Goal: Transaction & Acquisition: Purchase product/service

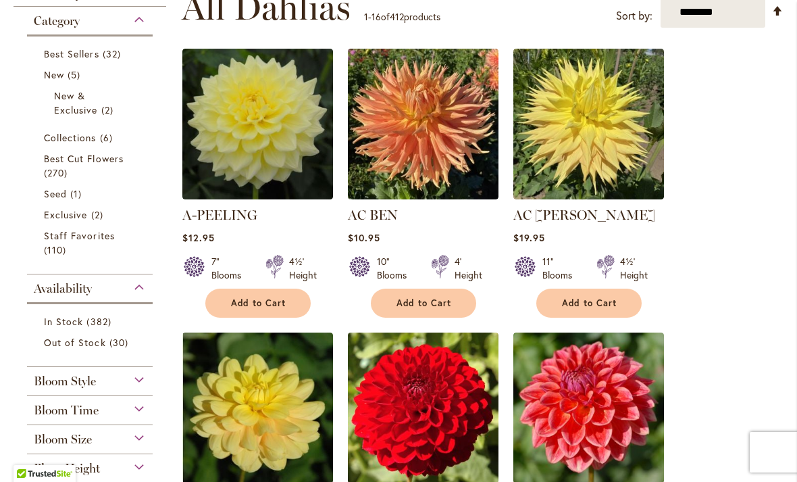
scroll to position [290, 0]
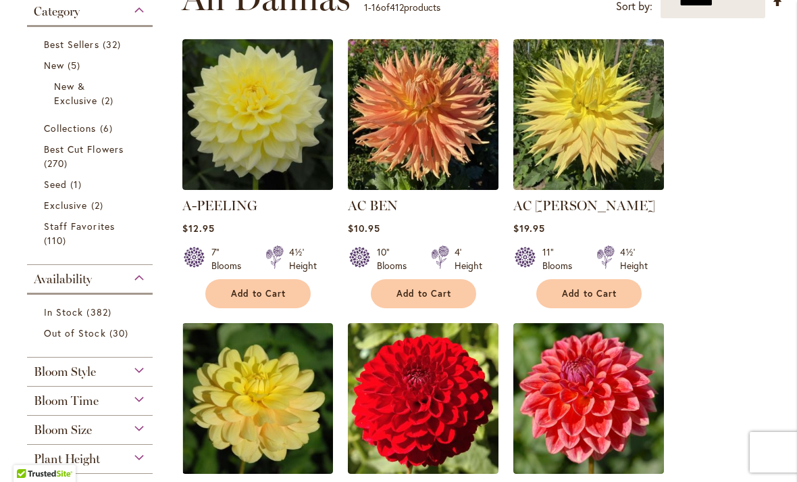
click at [721, 8] on select "**********" at bounding box center [713, 3] width 105 height 32
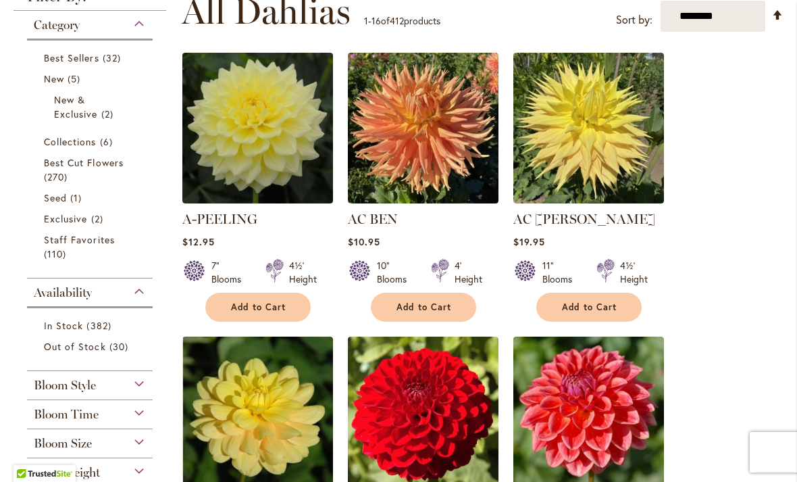
select select "**********"
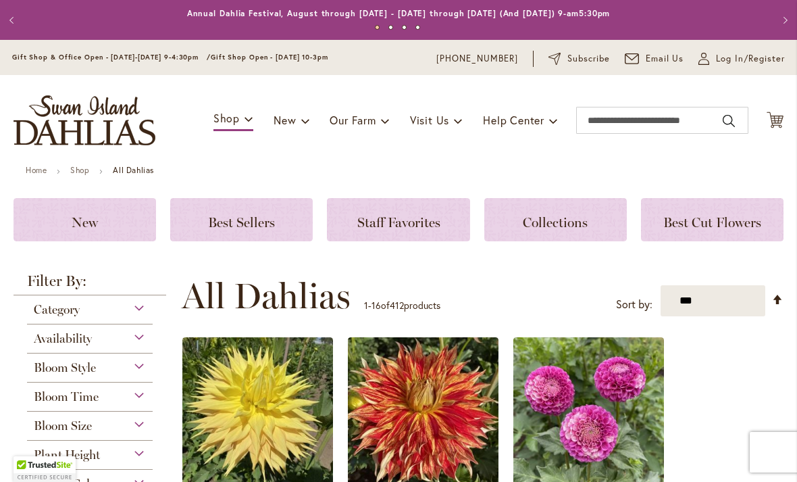
scroll to position [326, 0]
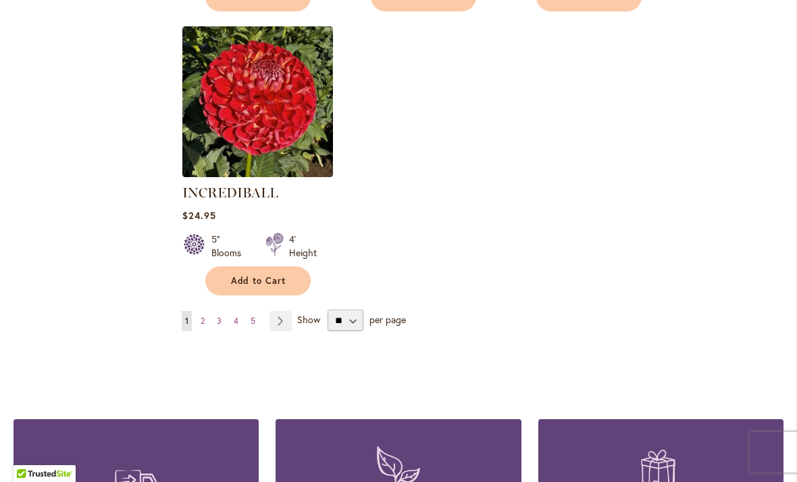
scroll to position [1787, 0]
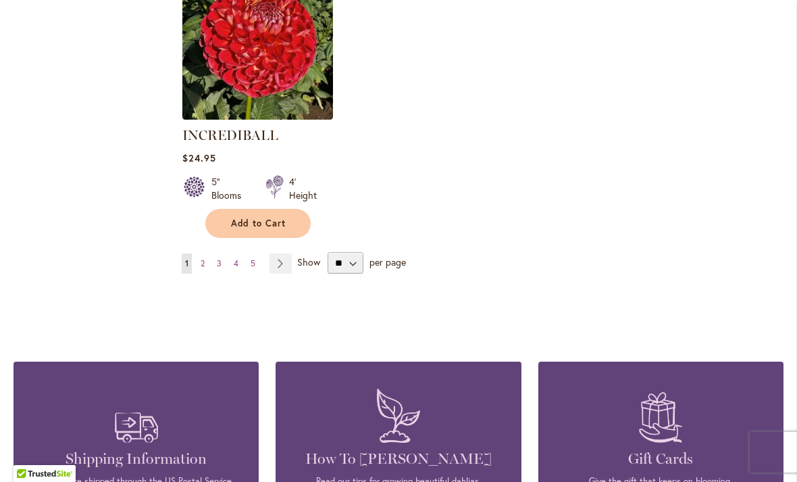
click at [204, 264] on span "2" at bounding box center [203, 263] width 4 height 10
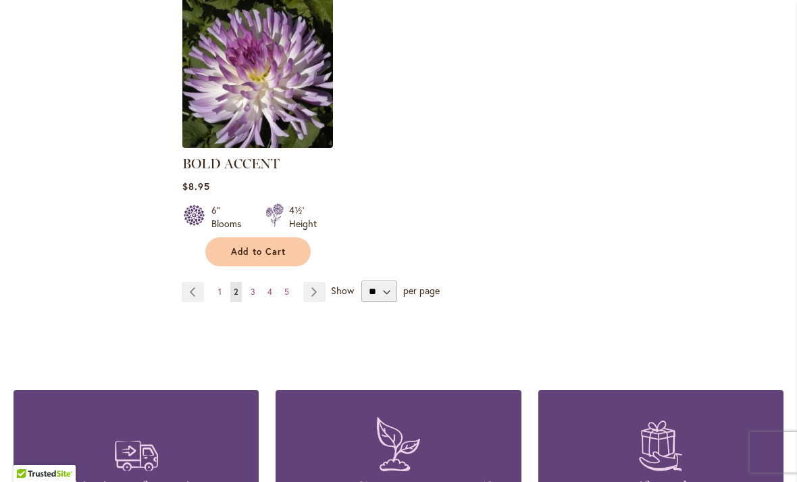
scroll to position [1762, 0]
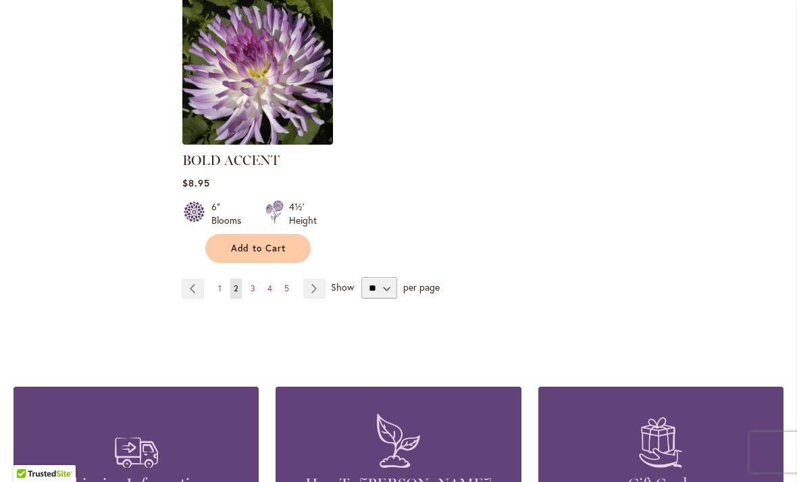
click at [253, 288] on span "3" at bounding box center [253, 288] width 5 height 10
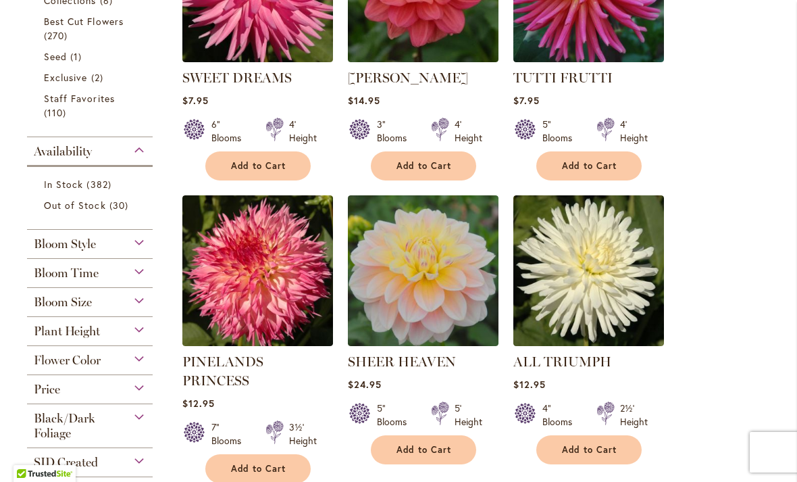
scroll to position [426, 0]
click at [450, 169] on span "Add to Cart" at bounding box center [424, 165] width 55 height 11
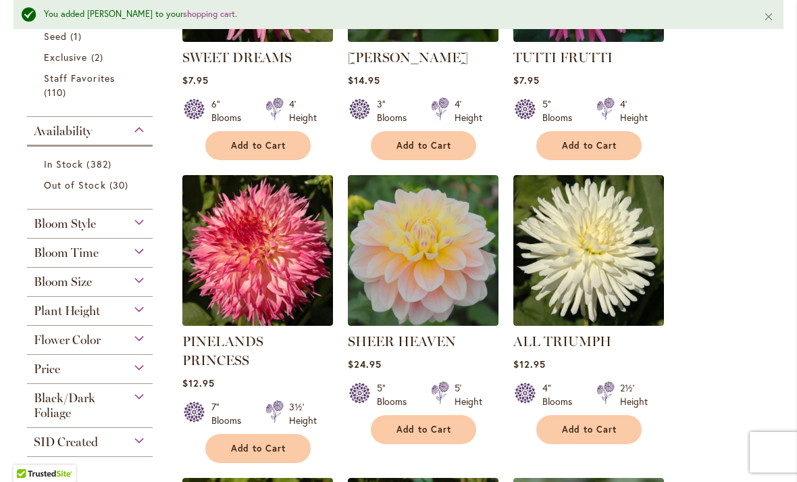
scroll to position [482, 0]
click at [632, 144] on button "Add to Cart" at bounding box center [588, 145] width 105 height 29
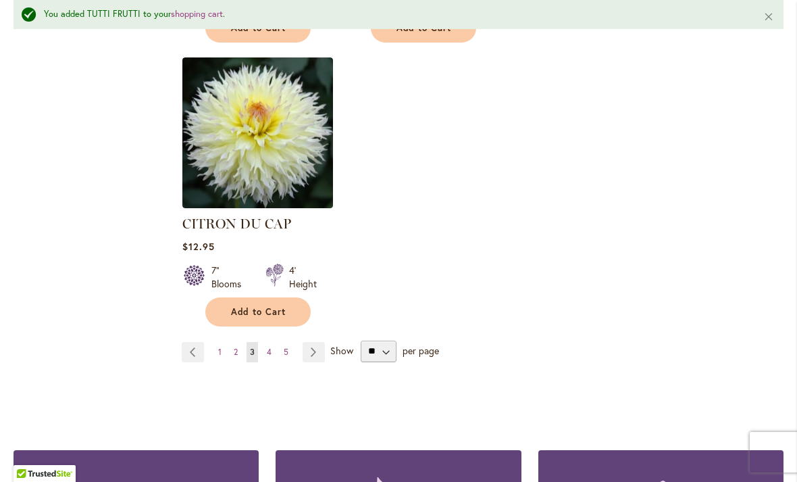
scroll to position [1838, 0]
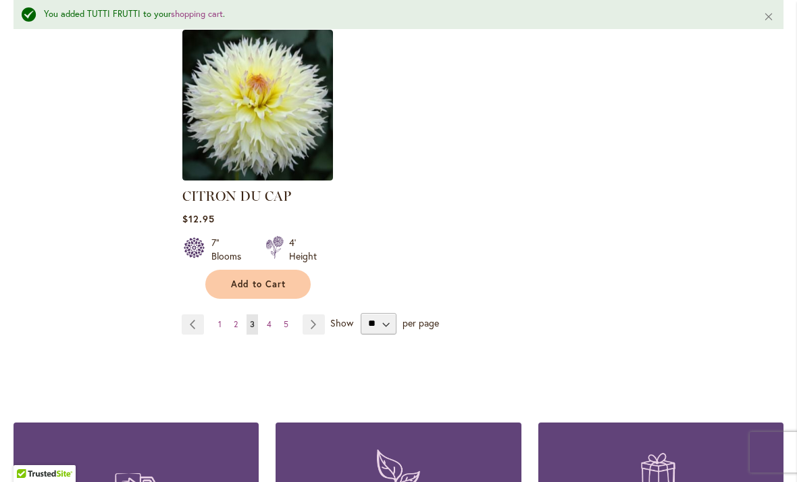
click at [272, 314] on link "Page 4" at bounding box center [269, 324] width 11 height 20
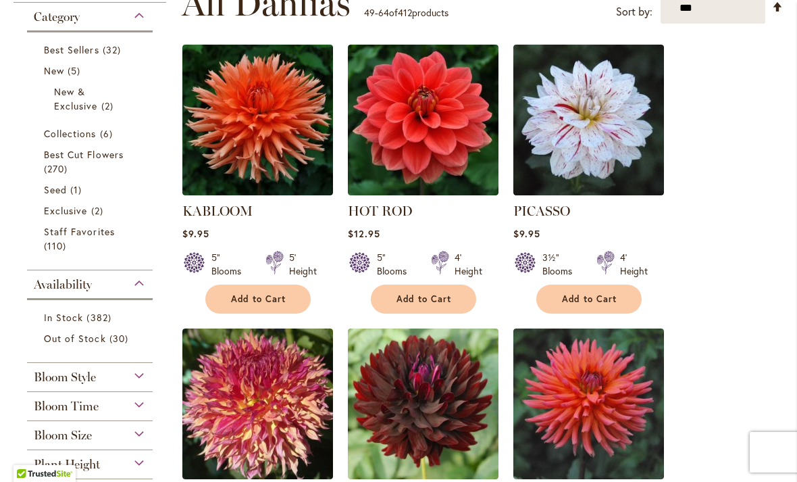
scroll to position [374, 0]
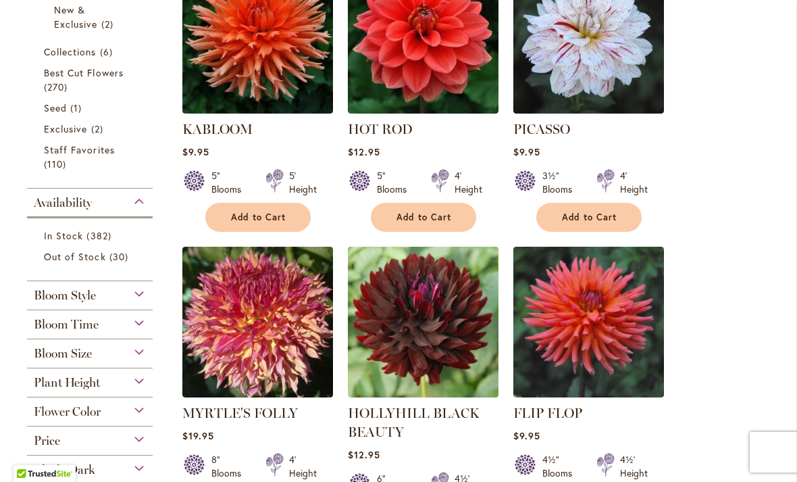
click at [627, 218] on button "Add to Cart" at bounding box center [588, 217] width 105 height 29
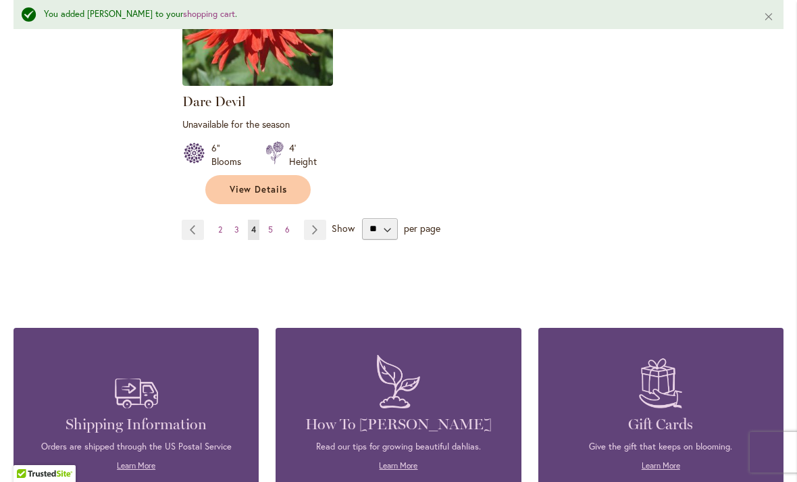
scroll to position [1897, 0]
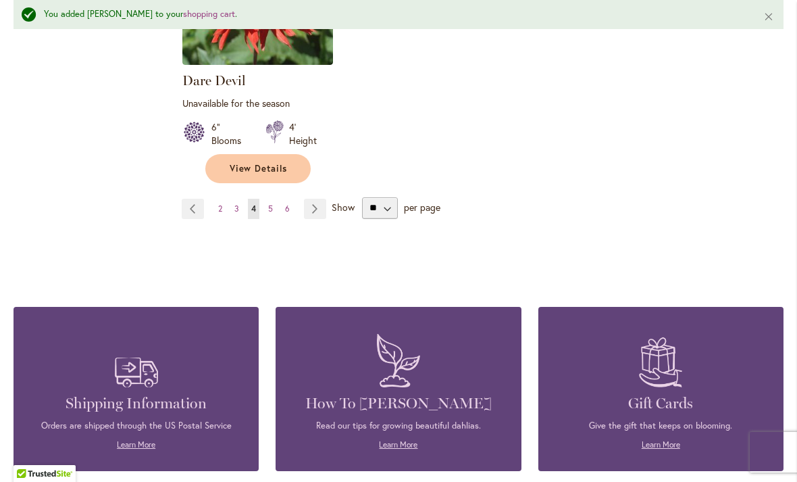
click at [276, 207] on link "Page 5" at bounding box center [270, 209] width 11 height 20
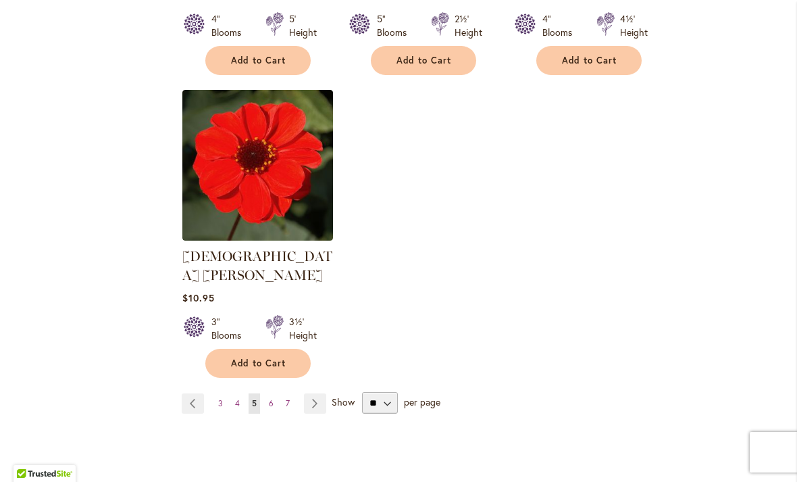
scroll to position [1737, 0]
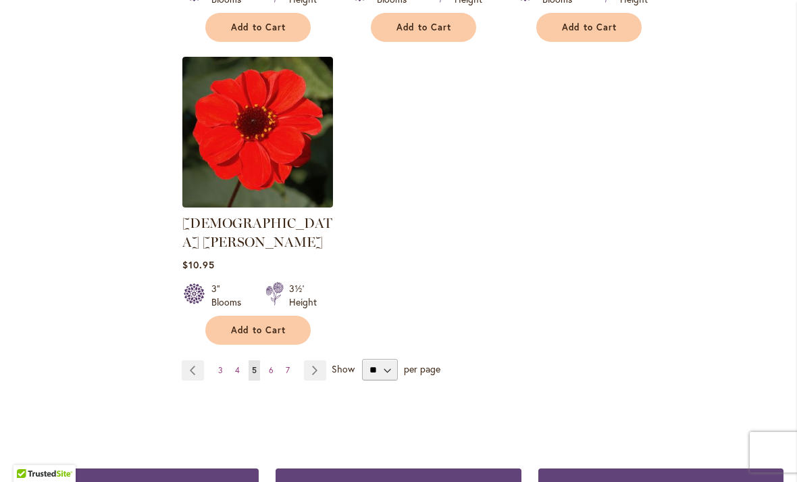
click at [272, 365] on span "6" at bounding box center [271, 370] width 5 height 10
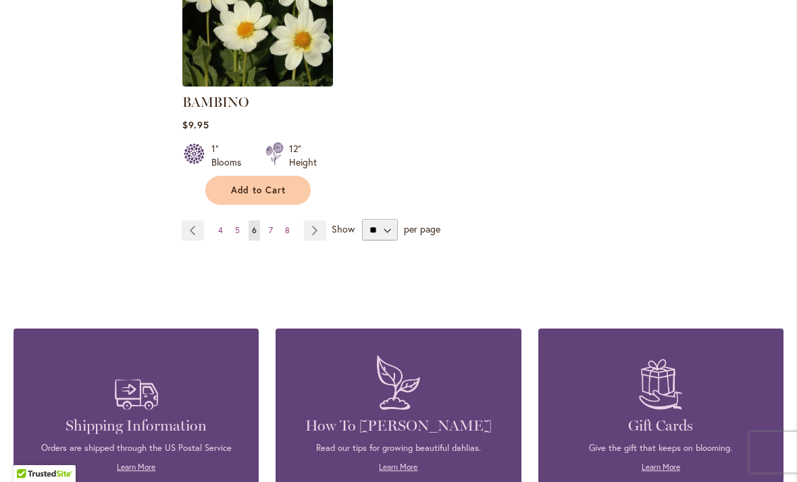
scroll to position [1857, 0]
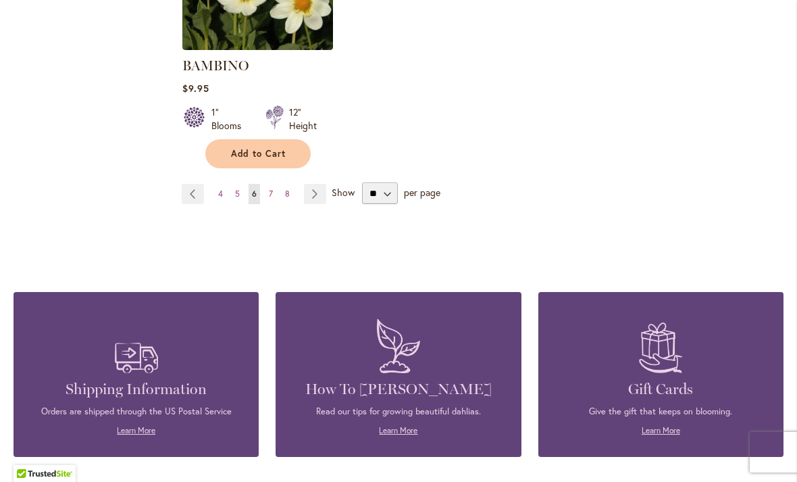
click at [275, 198] on link "Page 7" at bounding box center [271, 194] width 11 height 20
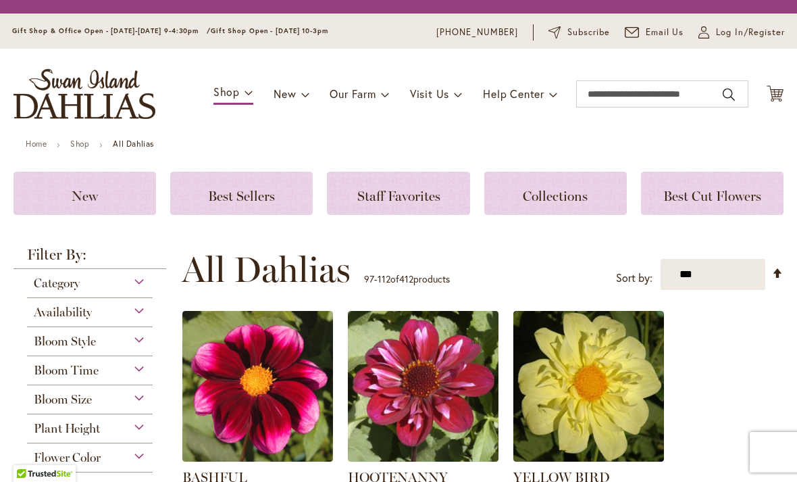
scroll to position [326, 0]
